Goal: Task Accomplishment & Management: Manage account settings

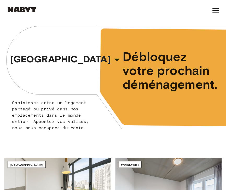
click at [209, 8] on div "Trouver une maison [GEOGRAPHIC_DATA] [GEOGRAPHIC_DATA] [GEOGRAPHIC_DATA] [GEOGR…" at bounding box center [112, 10] width 213 height 21
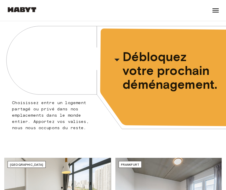
click at [212, 9] on icon at bounding box center [215, 10] width 8 height 8
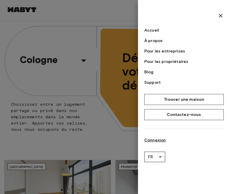
click at [170, 139] on link "Connexion" at bounding box center [183, 140] width 79 height 6
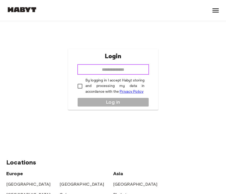
click at [133, 70] on input "email" at bounding box center [113, 69] width 72 height 10
type input "**********"
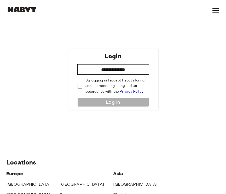
click at [87, 91] on p "By logging in I accept Habyt storing and processing my data in accordance with …" at bounding box center [114, 86] width 59 height 17
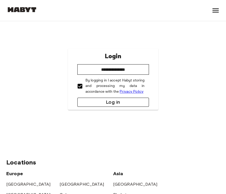
click at [90, 98] on button "Log in" at bounding box center [113, 102] width 72 height 9
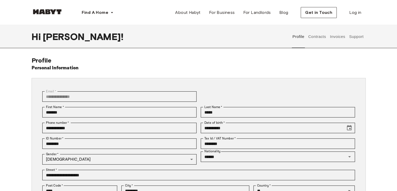
click at [318, 40] on button "Contracts" at bounding box center [317, 36] width 19 height 23
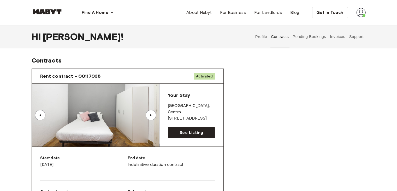
click at [65, 77] on span "Rent contract - 00117038" at bounding box center [70, 76] width 61 height 6
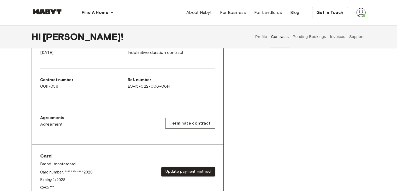
scroll to position [114, 0]
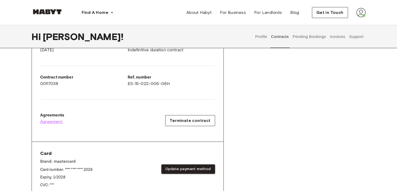
click at [60, 121] on span "Agreement" at bounding box center [51, 121] width 23 height 6
